Goal: Task Accomplishment & Management: Use online tool/utility

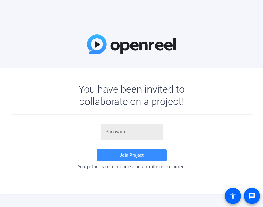
click at [129, 134] on input "text" at bounding box center [131, 132] width 53 height 7
paste input "1NR+kh"
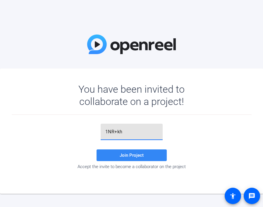
type input "1NR+kh"
click at [122, 156] on span "Join Project" at bounding box center [132, 155] width 24 height 5
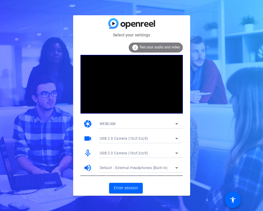
click at [150, 45] on div "info Test your audio and video" at bounding box center [156, 47] width 54 height 10
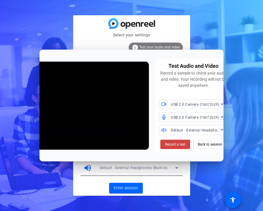
drag, startPoint x: 221, startPoint y: 158, endPoint x: 296, endPoint y: 177, distance: 77.2
click at [260, 177] on html "Accessibility Screen-Reader Guide, Feedback, and Issue Reporting | New window S…" at bounding box center [131, 105] width 263 height 211
click at [177, 144] on span "Record a test" at bounding box center [175, 143] width 21 height 5
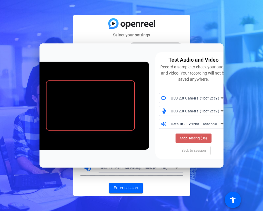
click at [188, 136] on span "Stop Testing (3s)" at bounding box center [193, 137] width 27 height 5
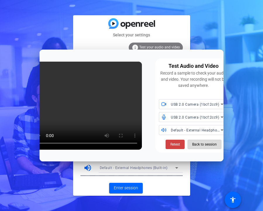
click at [213, 146] on span "Back to session" at bounding box center [204, 144] width 25 height 11
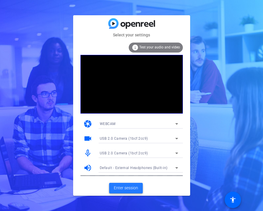
click at [124, 187] on span "Enter session" at bounding box center [126, 188] width 24 height 6
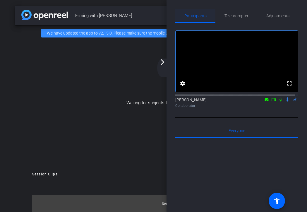
click at [196, 16] on span "Participants" at bounding box center [196, 16] width 22 height 4
click at [164, 60] on mat-icon "arrow_forward_ios" at bounding box center [162, 62] width 7 height 7
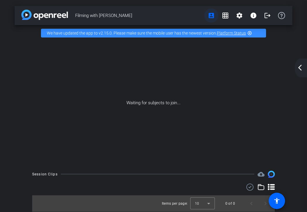
click at [212, 14] on mat-icon "account_box" at bounding box center [211, 15] width 7 height 7
click at [260, 68] on mat-icon "arrow_back_ios_new" at bounding box center [300, 67] width 7 height 7
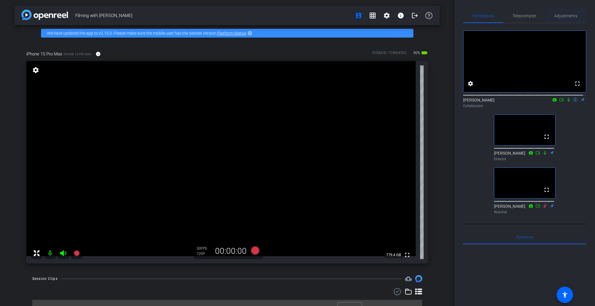
click at [260, 14] on span "Adjustments" at bounding box center [565, 16] width 23 height 4
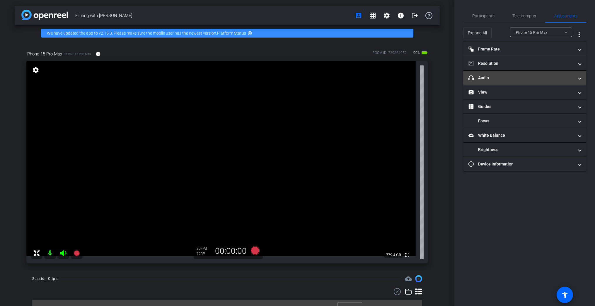
click at [260, 80] on mat-panel-title "headphone icon Audio" at bounding box center [520, 78] width 105 height 6
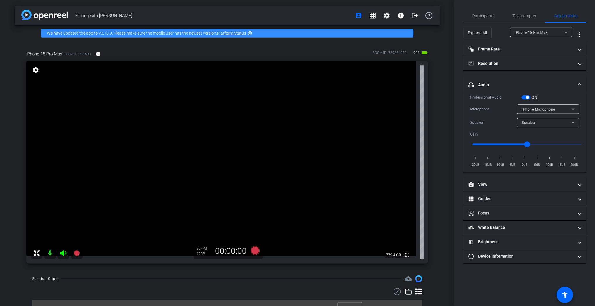
click at [260, 98] on span "button" at bounding box center [525, 97] width 9 height 4
click at [260, 108] on span "iPhone Microphone" at bounding box center [538, 109] width 33 height 4
click at [260, 130] on span "UAC 1.0 Microphone & HID-Mediakey" at bounding box center [548, 130] width 53 height 7
drag, startPoint x: 527, startPoint y: 143, endPoint x: 504, endPoint y: 145, distance: 22.9
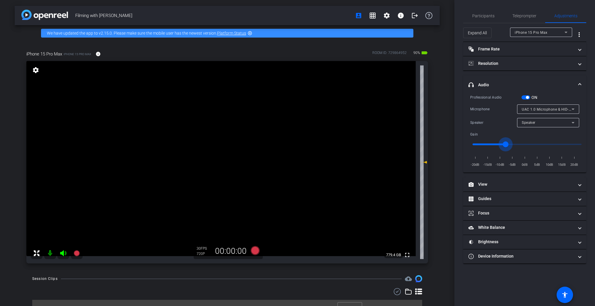
click at [260, 145] on input "range" at bounding box center [526, 144] width 121 height 13
drag, startPoint x: 505, startPoint y: 144, endPoint x: 499, endPoint y: 144, distance: 5.9
type input "-10"
click at [260, 144] on input "range" at bounding box center [526, 144] width 121 height 13
click at [260, 17] on span "Participants" at bounding box center [483, 16] width 22 height 4
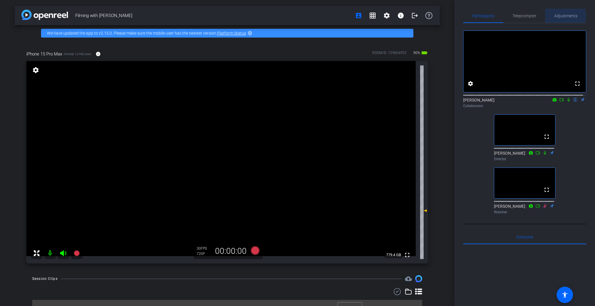
click at [260, 16] on span "Adjustments" at bounding box center [565, 16] width 23 height 4
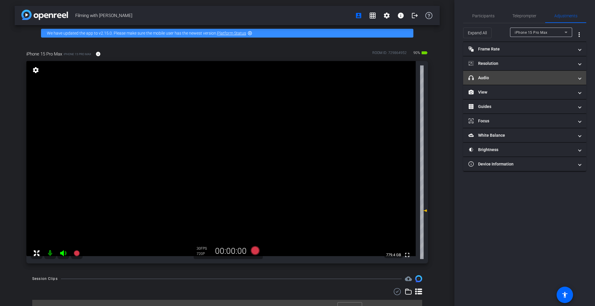
click at [260, 77] on mat-panel-title "headphone icon Audio" at bounding box center [520, 78] width 105 height 6
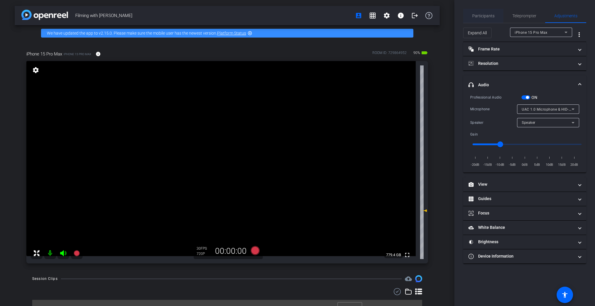
click at [260, 14] on span "Participants" at bounding box center [483, 16] width 22 height 4
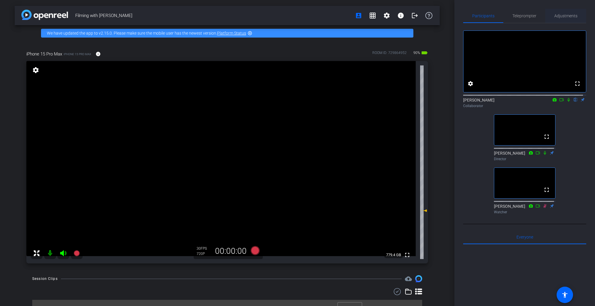
click at [260, 14] on span "Adjustments" at bounding box center [565, 16] width 23 height 4
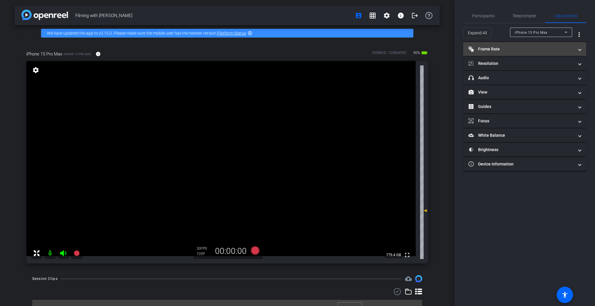
click at [260, 48] on mat-panel-title "Frame Rate Frame Rate" at bounding box center [520, 49] width 105 height 6
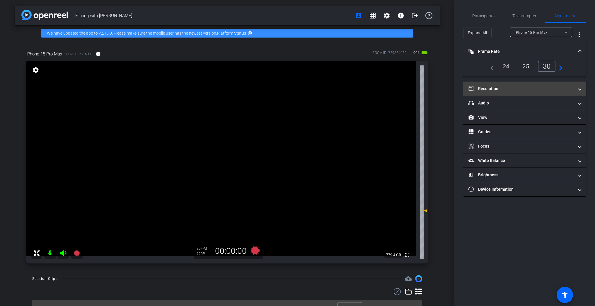
click at [260, 88] on mat-panel-title "Resolution" at bounding box center [520, 89] width 105 height 6
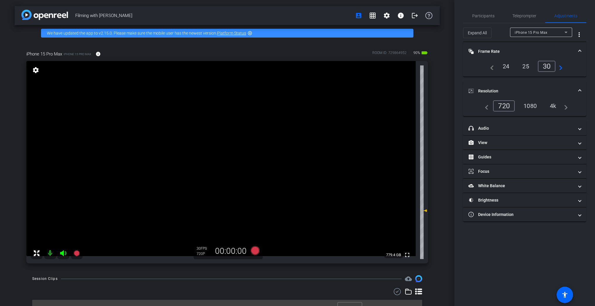
click at [260, 105] on div "1080" at bounding box center [530, 106] width 22 height 10
click at [260, 19] on span at bounding box center [387, 15] width 14 height 14
click at [260, 27] on span "Session Settings" at bounding box center [396, 27] width 31 height 7
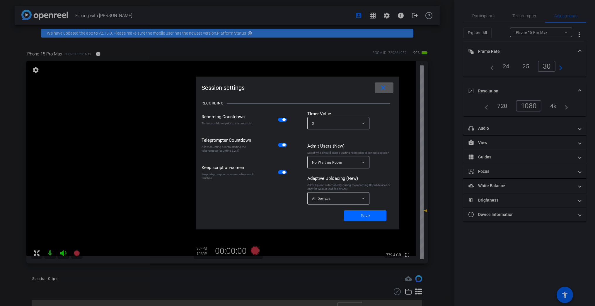
click at [260, 89] on mat-icon "close" at bounding box center [382, 87] width 7 height 7
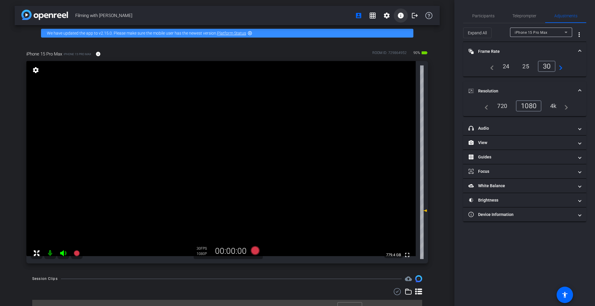
click at [260, 15] on mat-icon "info" at bounding box center [400, 15] width 7 height 7
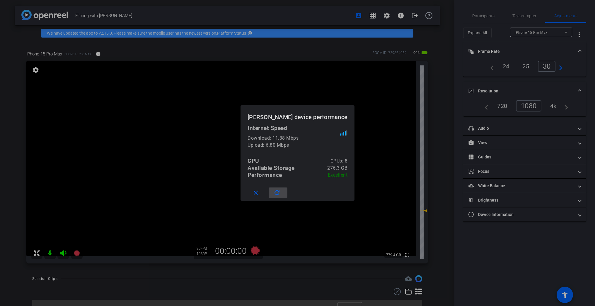
click at [260, 191] on mat-icon "refresh" at bounding box center [276, 192] width 7 height 7
click at [259, 192] on mat-icon "close" at bounding box center [255, 192] width 7 height 7
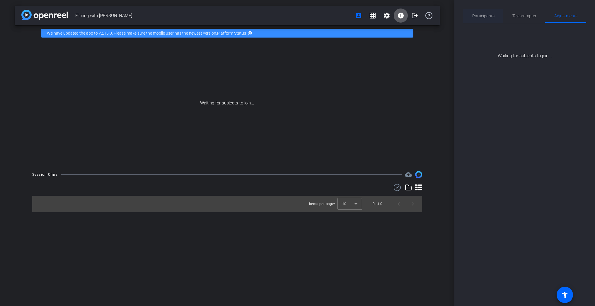
click at [260, 16] on span "Participants" at bounding box center [483, 16] width 22 height 4
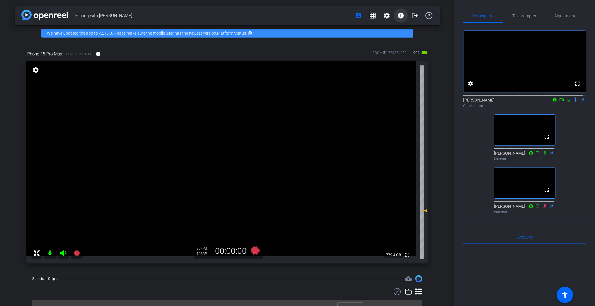
click at [260, 13] on mat-icon "info" at bounding box center [400, 15] width 7 height 7
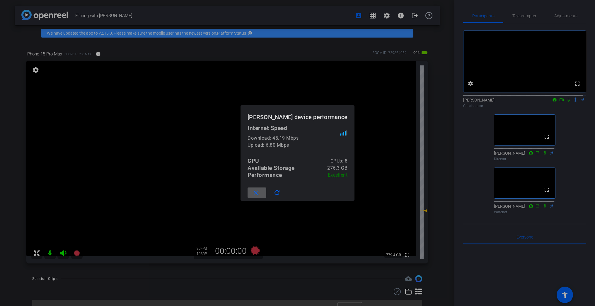
click at [260, 191] on mat-icon "close" at bounding box center [255, 192] width 7 height 7
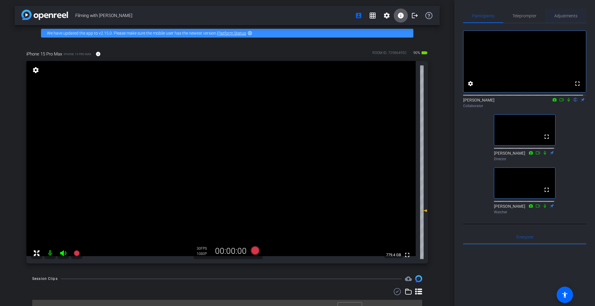
click at [260, 18] on span "Adjustments" at bounding box center [565, 16] width 23 height 4
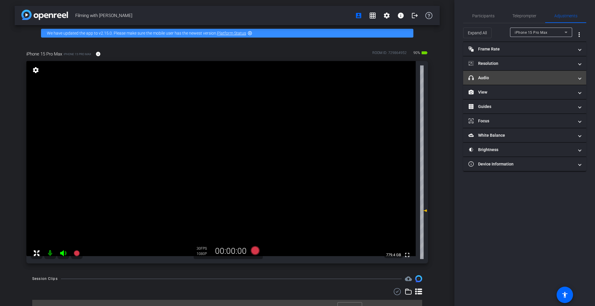
click at [260, 80] on mat-panel-title "headphone icon Audio" at bounding box center [520, 78] width 105 height 6
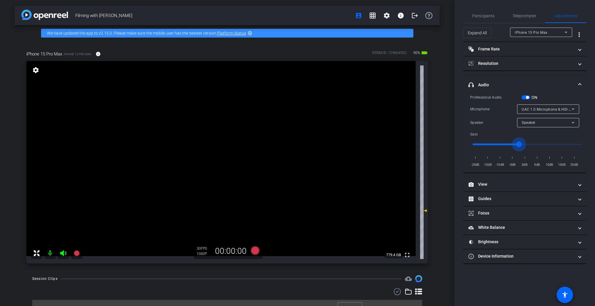
drag, startPoint x: 502, startPoint y: 142, endPoint x: 518, endPoint y: 145, distance: 16.6
click at [260, 145] on input "range" at bounding box center [526, 144] width 121 height 13
drag, startPoint x: 518, startPoint y: 144, endPoint x: 521, endPoint y: 144, distance: 3.5
click at [260, 144] on input "range" at bounding box center [526, 144] width 121 height 13
drag, startPoint x: 521, startPoint y: 144, endPoint x: 516, endPoint y: 144, distance: 5.9
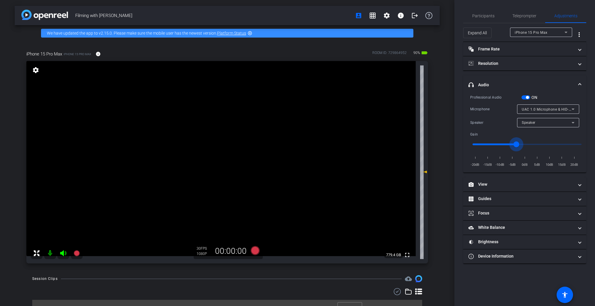
click at [260, 144] on input "range" at bounding box center [526, 144] width 121 height 13
drag, startPoint x: 516, startPoint y: 144, endPoint x: 511, endPoint y: 144, distance: 4.1
click at [260, 144] on input "range" at bounding box center [526, 144] width 121 height 13
type input "-6"
click at [260, 19] on span "Participants" at bounding box center [483, 16] width 22 height 14
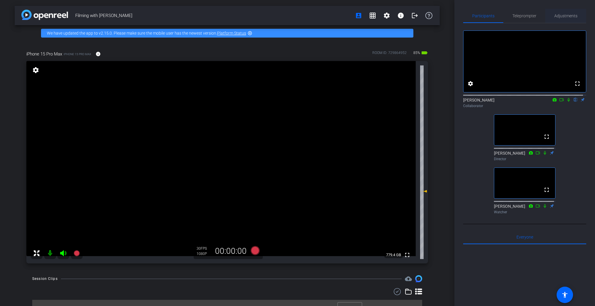
click at [260, 16] on span "Adjustments" at bounding box center [565, 16] width 23 height 4
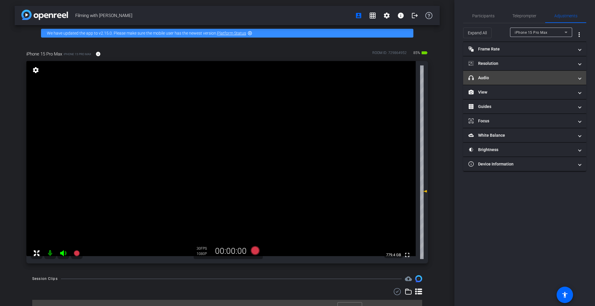
click at [260, 79] on mat-panel-title "headphone icon Audio" at bounding box center [520, 78] width 105 height 6
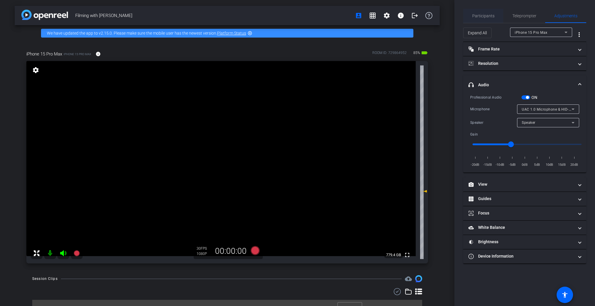
click at [260, 17] on span "Participants" at bounding box center [483, 16] width 22 height 4
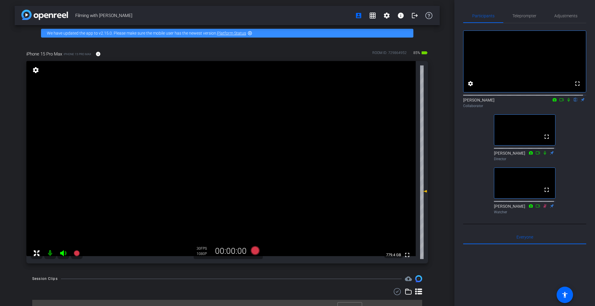
click at [260, 102] on icon at bounding box center [568, 100] width 5 height 4
click at [260, 207] on icon at bounding box center [544, 206] width 5 height 4
click at [260, 207] on icon at bounding box center [544, 206] width 3 height 4
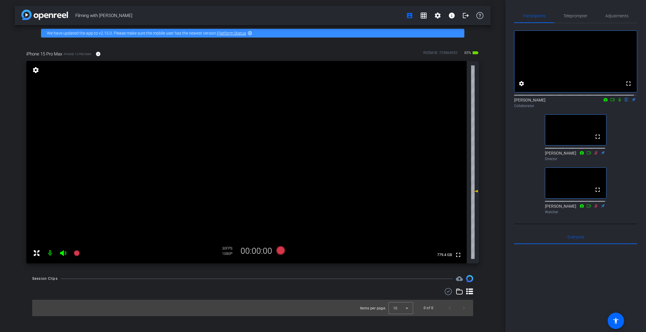
click at [260, 207] on icon at bounding box center [595, 206] width 5 height 4
click at [260, 102] on icon at bounding box center [619, 100] width 2 height 4
click at [76, 207] on icon at bounding box center [77, 253] width 6 height 6
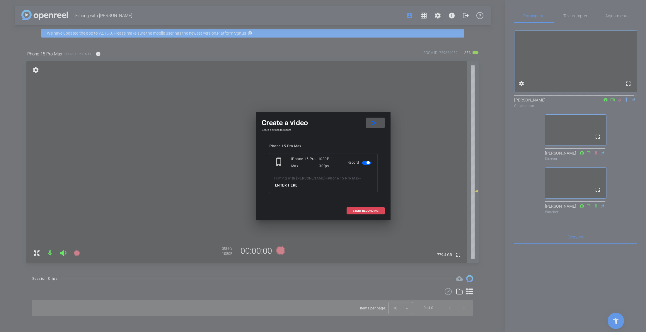
click at [260, 207] on span "START RECORDING" at bounding box center [366, 210] width 26 height 3
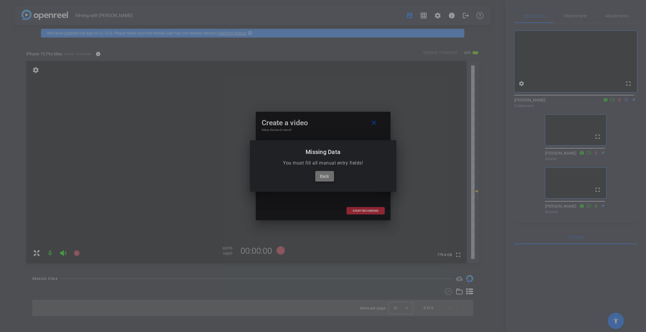
click at [260, 176] on span "Back" at bounding box center [324, 176] width 9 height 7
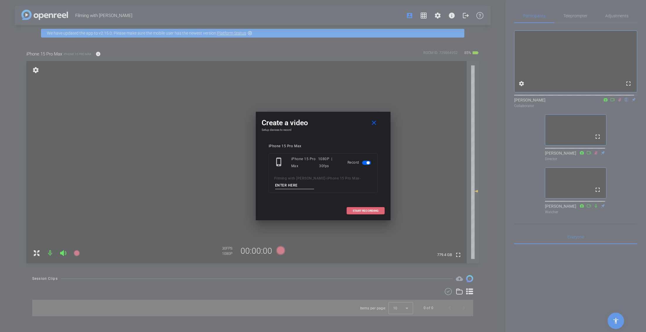
click at [260, 186] on input at bounding box center [294, 185] width 39 height 7
type input "1"
click at [260, 190] on div "phone_iphone iPhone 15 Pro Max 1080P | 30fps Record Filming with [PERSON_NAME] …" at bounding box center [323, 173] width 109 height 40
click at [260, 207] on span at bounding box center [365, 211] width 37 height 14
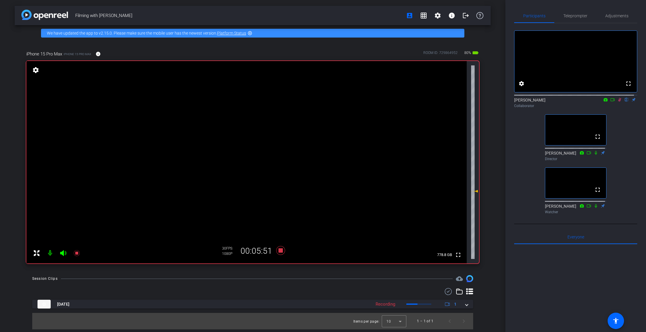
click at [260, 102] on icon at bounding box center [619, 100] width 5 height 4
click at [260, 102] on icon at bounding box center [619, 100] width 2 height 4
click at [260, 102] on icon at bounding box center [619, 100] width 5 height 4
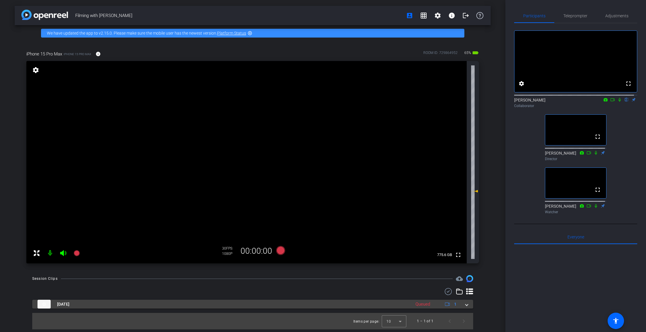
click at [260, 207] on span at bounding box center [466, 304] width 2 height 6
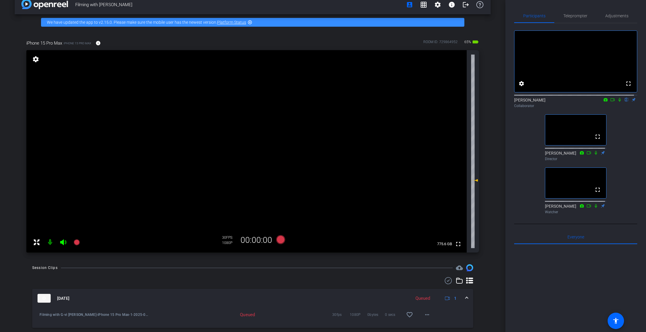
scroll to position [28, 0]
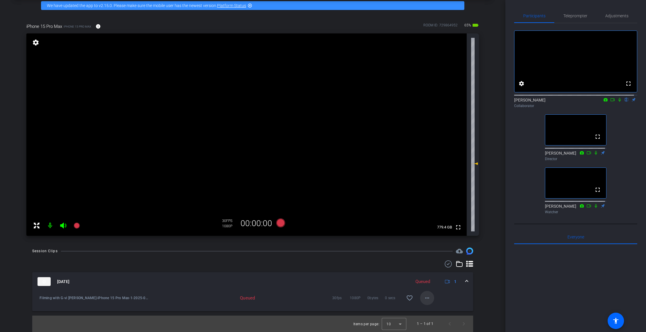
click at [260, 207] on mat-icon "more_horiz" at bounding box center [427, 297] width 7 height 7
click at [260, 207] on div at bounding box center [323, 166] width 646 height 332
click at [260, 207] on mat-icon "more_horiz" at bounding box center [427, 297] width 7 height 7
click at [260, 207] on span "Download Original" at bounding box center [443, 248] width 43 height 7
click at [260, 207] on div at bounding box center [575, 316] width 123 height 145
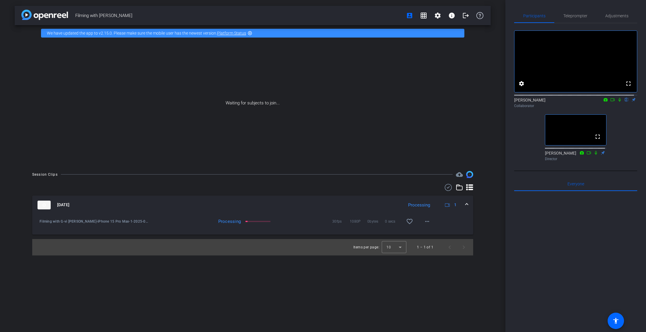
scroll to position [0, 0]
